Goal: Check status

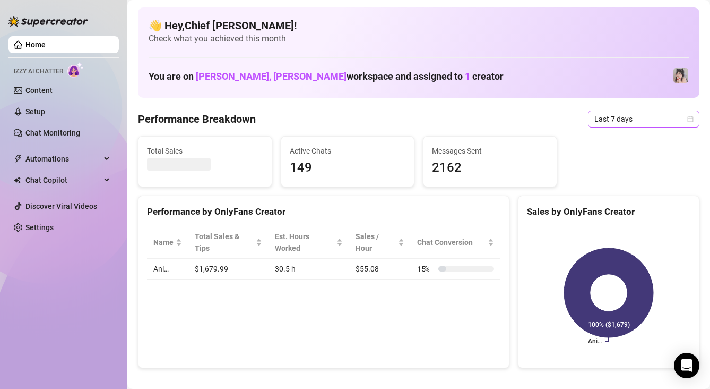
click at [620, 127] on div "Last 7 days" at bounding box center [643, 118] width 111 height 17
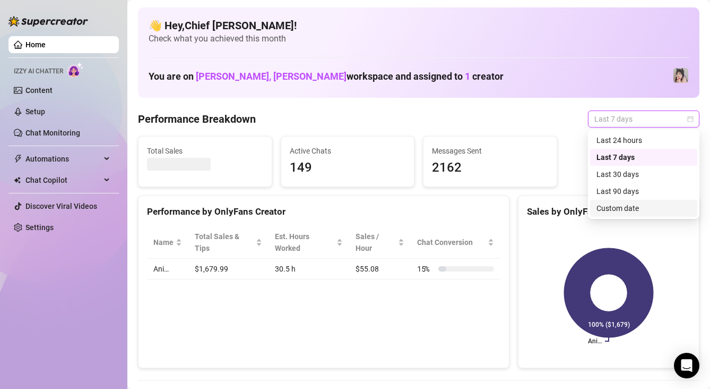
click at [619, 208] on div "Custom date" at bounding box center [644, 208] width 94 height 12
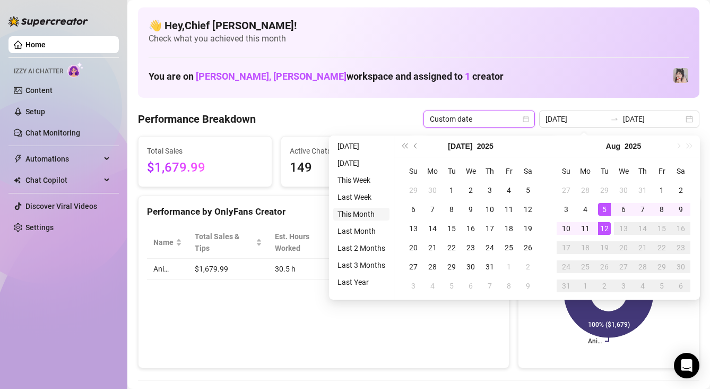
type input "[DATE]"
click at [369, 211] on li "This Month" at bounding box center [361, 214] width 56 height 13
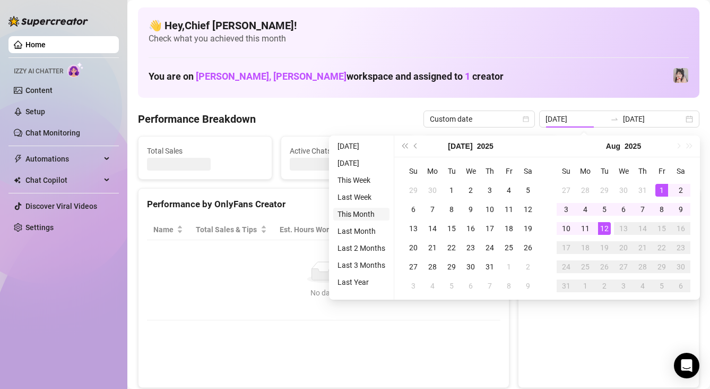
type input "[DATE]"
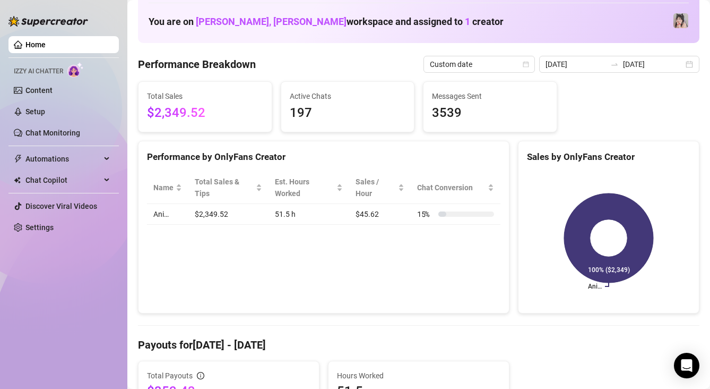
scroll to position [60, 0]
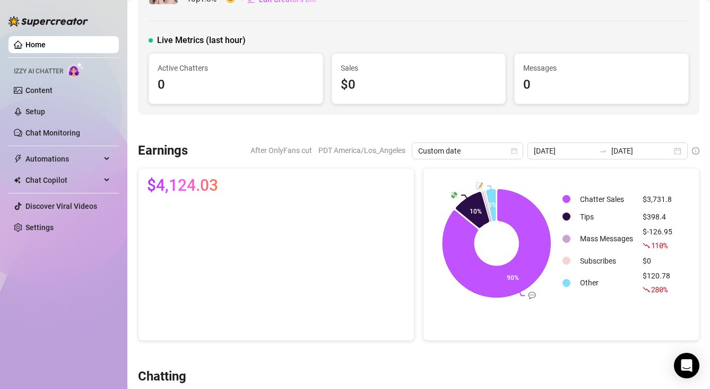
scroll to position [41, 0]
